Goal: Go to known website: Go to known website

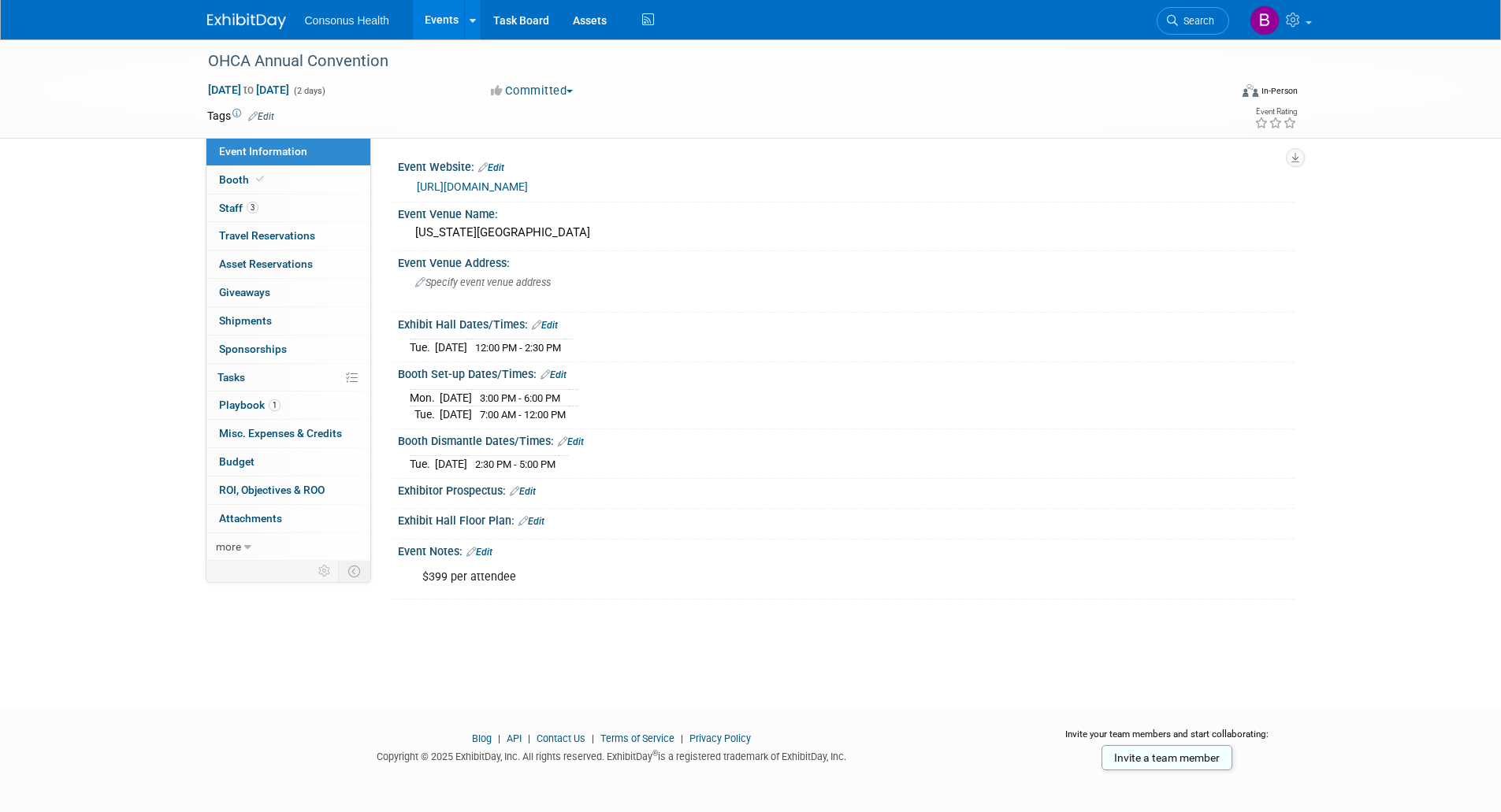
click at [435, 17] on link "Events" at bounding box center [441, 20] width 58 height 40
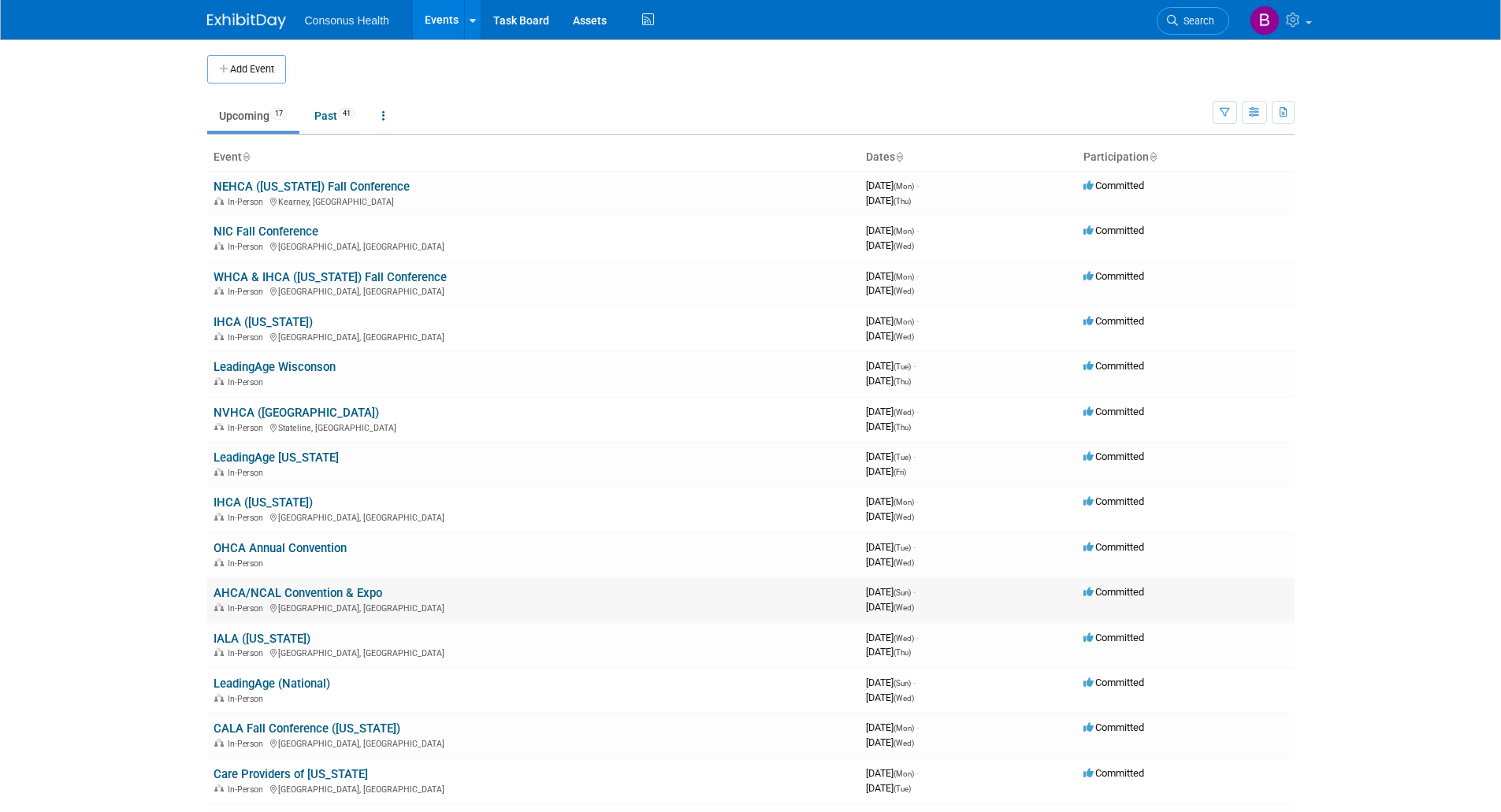
click at [286, 595] on link "AHCA/NCAL Convention & Expo" at bounding box center [298, 593] width 169 height 14
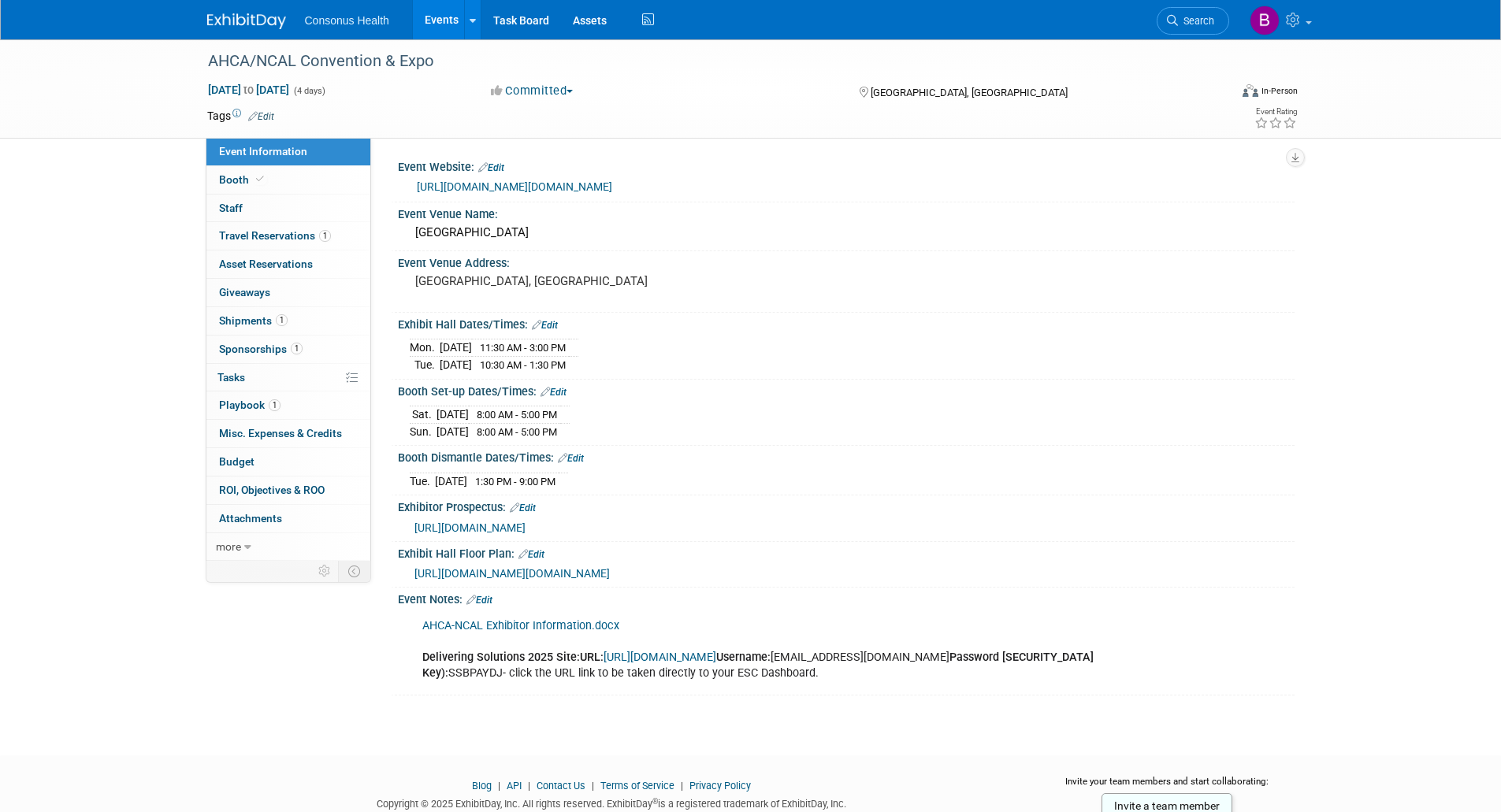
click at [526, 189] on link "https://www.ahcancal.org/Education-Events/Pages/Convention.aspx?utm_source=Mark…" at bounding box center [514, 187] width 195 height 13
